Goal: Task Accomplishment & Management: Manage account settings

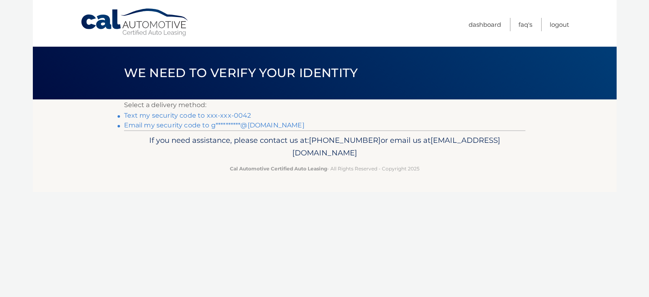
click at [246, 117] on link "Text my security code to xxx-xxx-0042" at bounding box center [187, 116] width 127 height 8
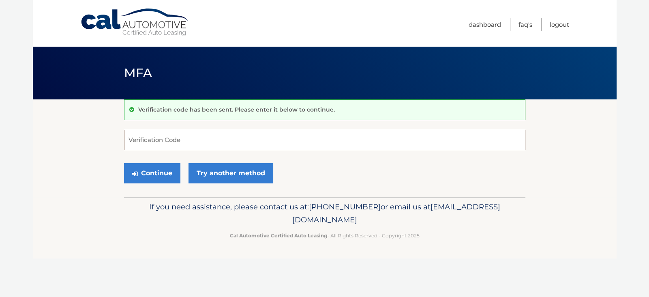
click at [204, 143] on input "Verification Code" at bounding box center [325, 140] width 402 height 20
type input "703996"
click at [161, 183] on button "Continue" at bounding box center [152, 173] width 56 height 20
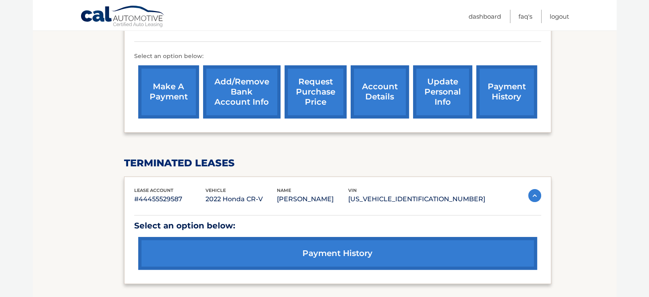
scroll to position [243, 0]
click at [371, 92] on link "account details" at bounding box center [380, 91] width 58 height 53
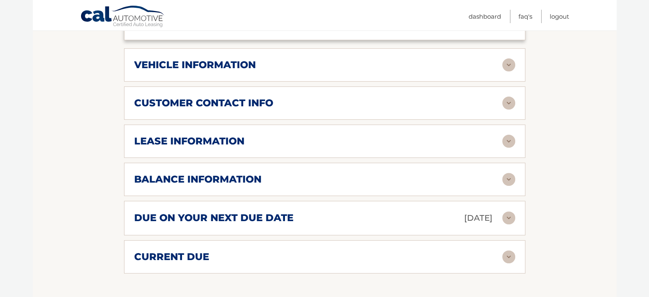
scroll to position [357, 0]
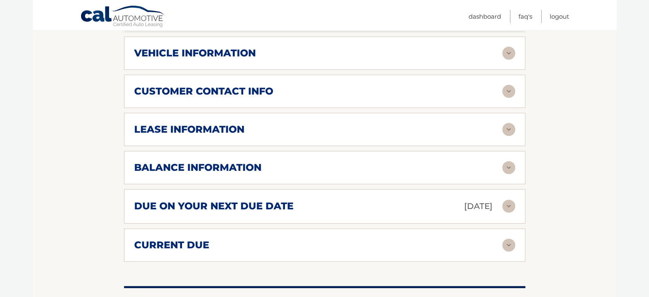
click at [509, 136] on img at bounding box center [508, 129] width 13 height 13
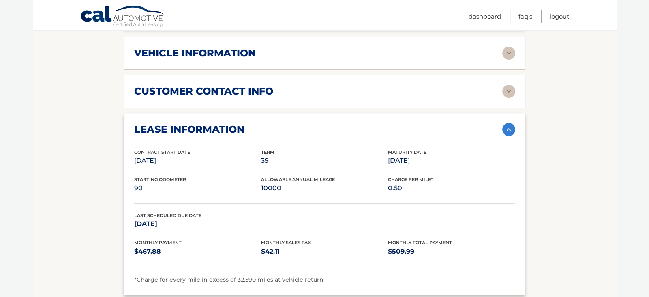
click at [509, 136] on img at bounding box center [508, 129] width 13 height 13
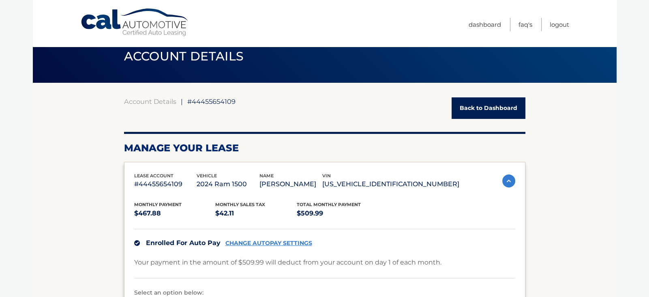
scroll to position [16, 0]
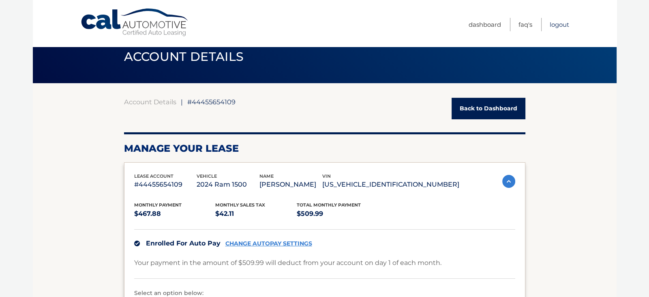
click at [555, 25] on link "Logout" at bounding box center [559, 24] width 19 height 13
